Goal: Task Accomplishment & Management: Manage account settings

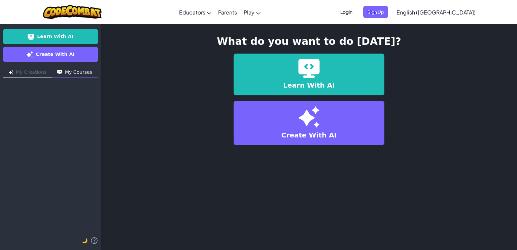
click at [356, 12] on span "Login" at bounding box center [346, 12] width 20 height 12
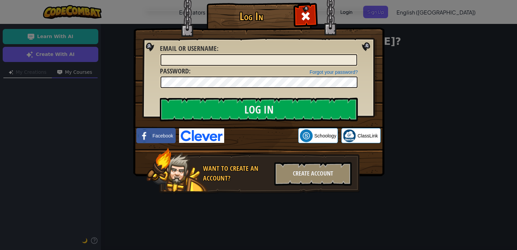
click at [208, 53] on div at bounding box center [259, 59] width 198 height 13
click at [212, 61] on input "Email or Username :" at bounding box center [258, 59] width 196 height 11
type input "[EMAIL_ADDRESS][PERSON_NAME][PERSON_NAME][DOMAIN_NAME]"
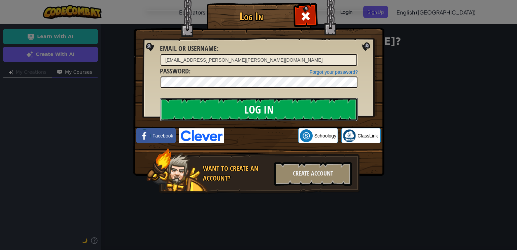
click at [225, 111] on input "Log In" at bounding box center [259, 110] width 198 height 24
